Goal: Use online tool/utility

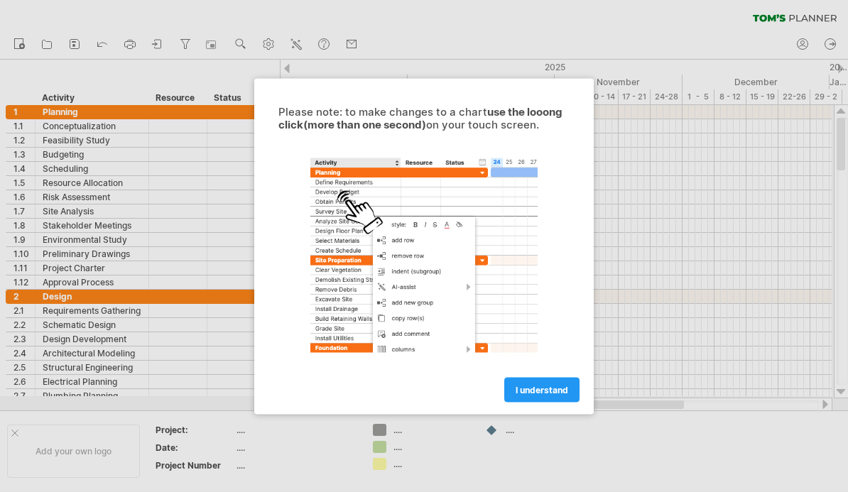
click at [537, 388] on span "I understand" at bounding box center [541, 389] width 53 height 11
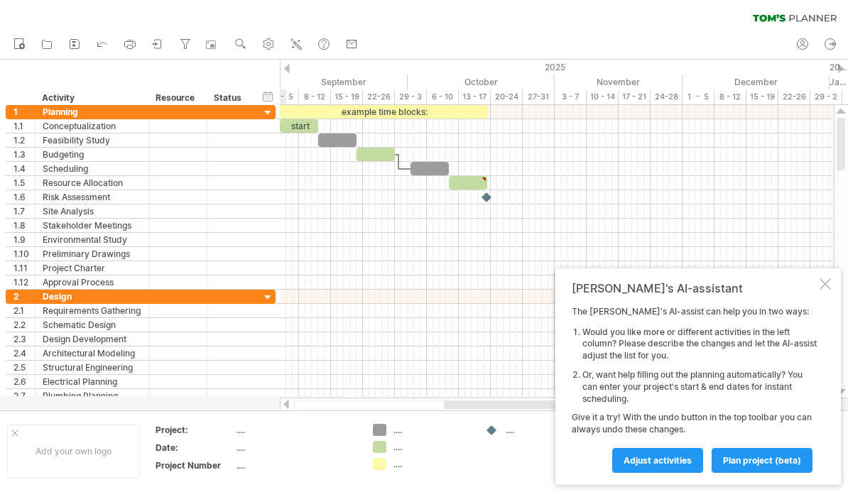
click at [822, 284] on div at bounding box center [824, 283] width 11 height 11
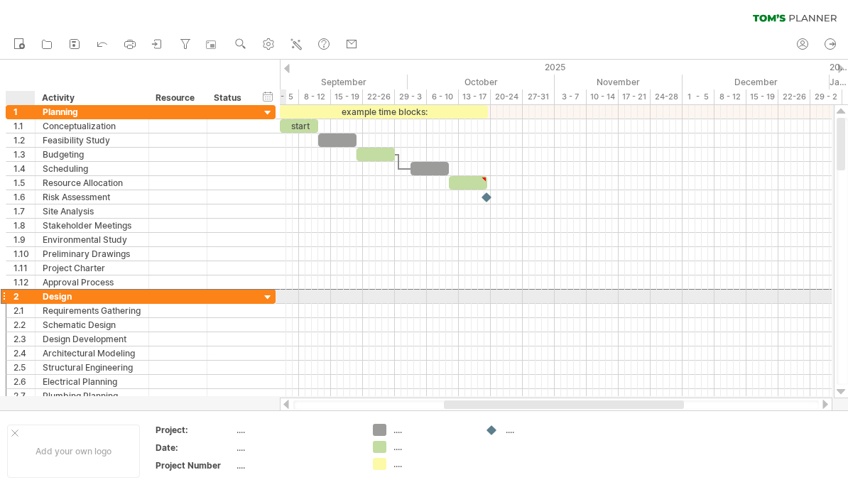
click at [40, 293] on div "****** Design" at bounding box center [93, 296] width 114 height 13
click at [841, 391] on div at bounding box center [840, 391] width 9 height 11
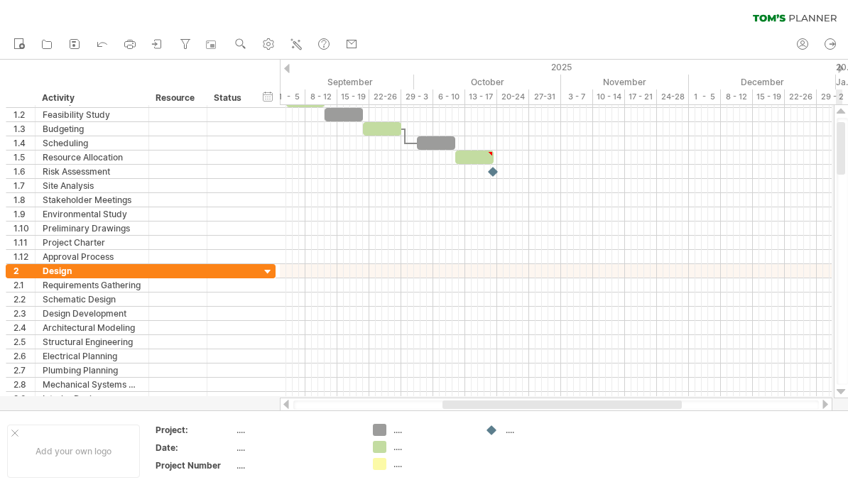
click at [839, 396] on div at bounding box center [840, 391] width 9 height 11
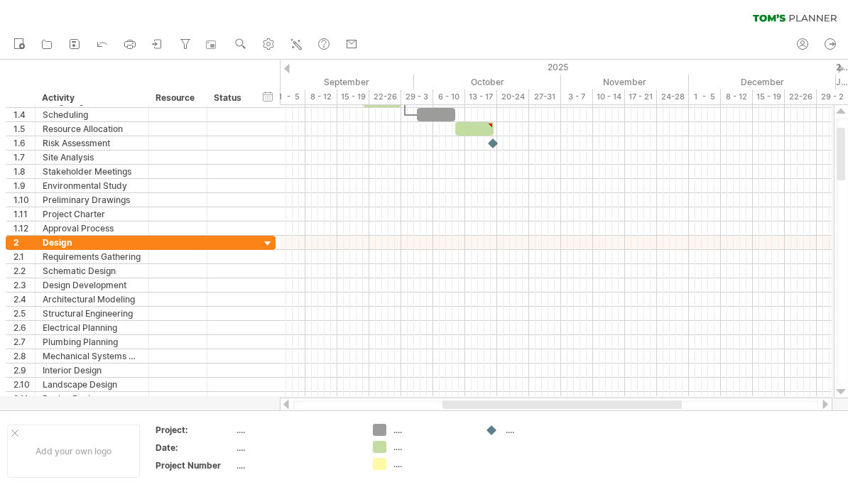
click at [841, 396] on div at bounding box center [840, 391] width 9 height 11
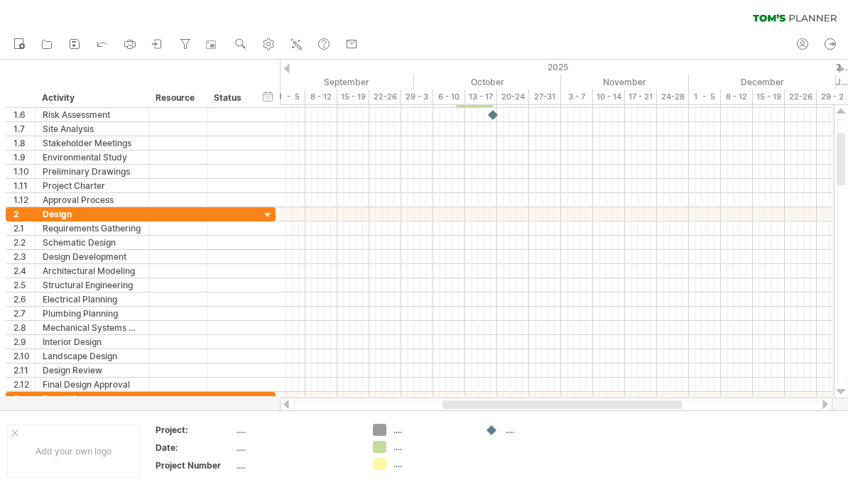
click at [843, 389] on div at bounding box center [840, 391] width 9 height 11
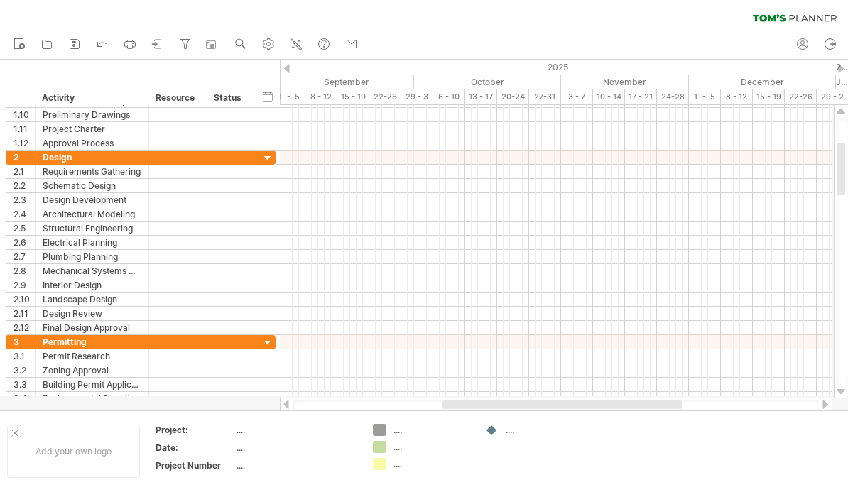
click at [836, 397] on div at bounding box center [841, 251] width 15 height 293
click at [840, 398] on div at bounding box center [424, 235] width 848 height 351
click at [841, 401] on div at bounding box center [424, 235] width 848 height 351
click at [841, 383] on div at bounding box center [841, 251] width 11 height 267
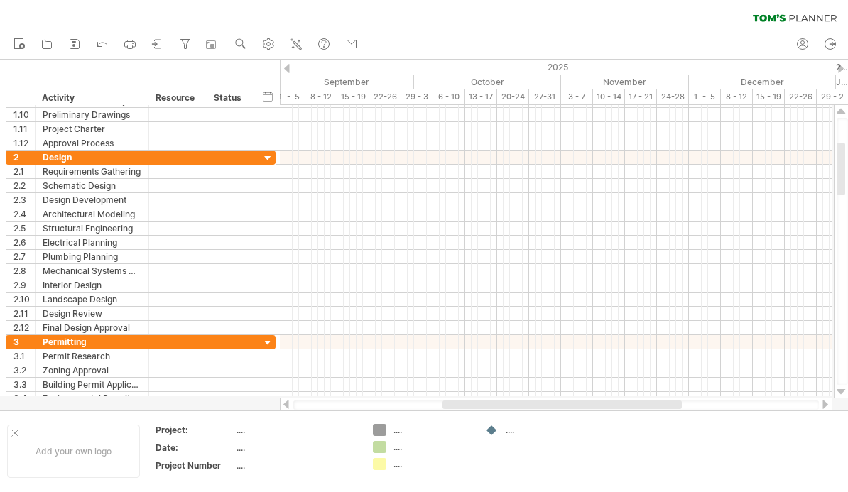
click at [839, 392] on div at bounding box center [840, 391] width 9 height 11
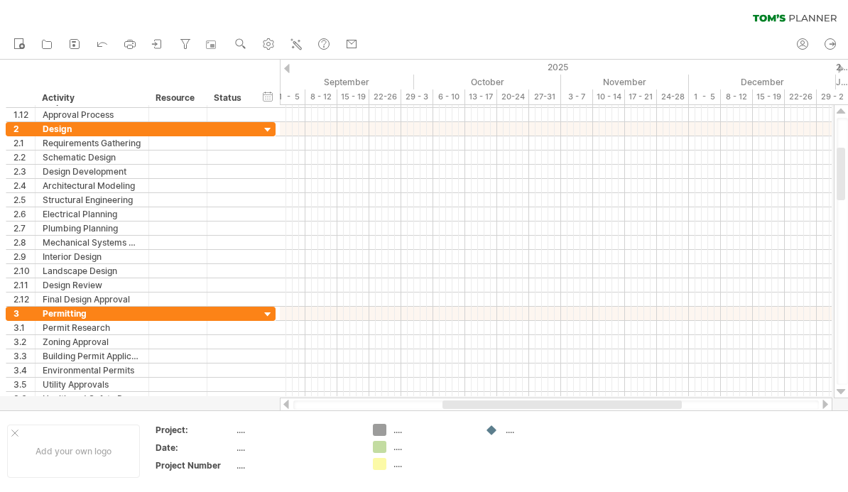
click at [841, 398] on div at bounding box center [841, 251] width 15 height 293
click at [843, 406] on div at bounding box center [424, 235] width 848 height 351
click at [842, 406] on div at bounding box center [424, 235] width 848 height 351
click at [839, 407] on div at bounding box center [424, 235] width 848 height 351
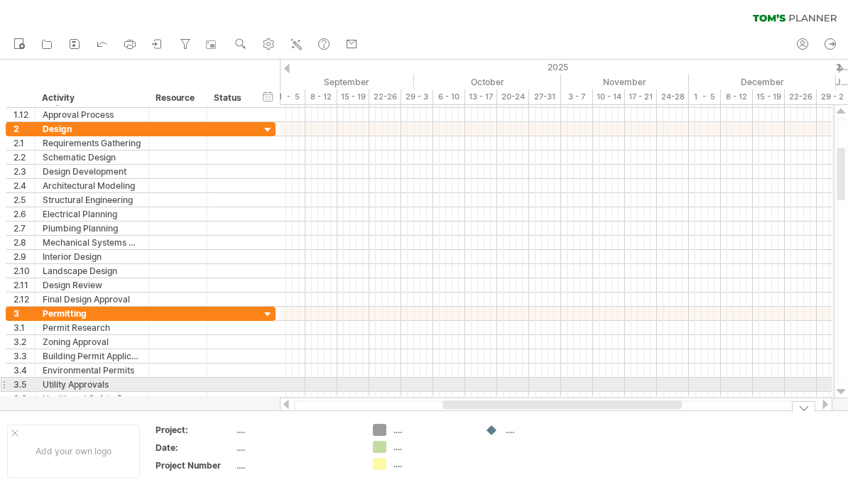
click at [838, 393] on div at bounding box center [840, 391] width 9 height 11
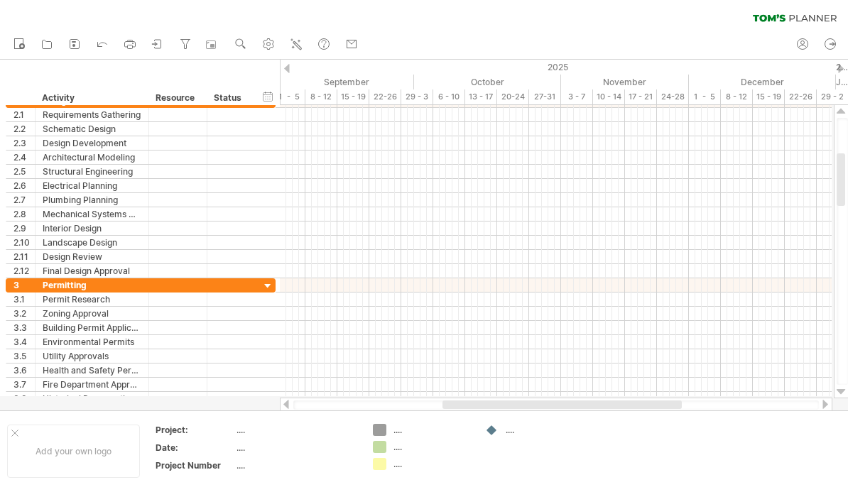
click at [841, 390] on div at bounding box center [840, 391] width 9 height 11
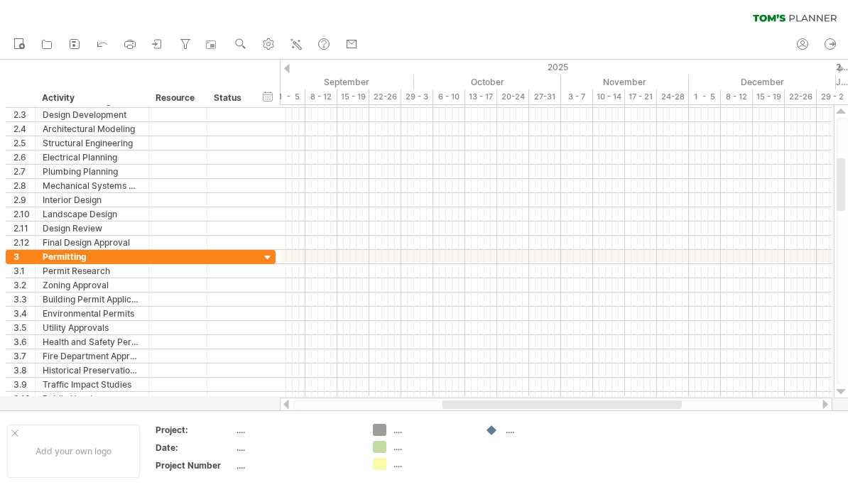
click at [836, 398] on div at bounding box center [424, 235] width 848 height 351
click at [838, 400] on div at bounding box center [424, 235] width 848 height 351
click at [836, 402] on div at bounding box center [424, 235] width 848 height 351
